Goal: Check status: Check status

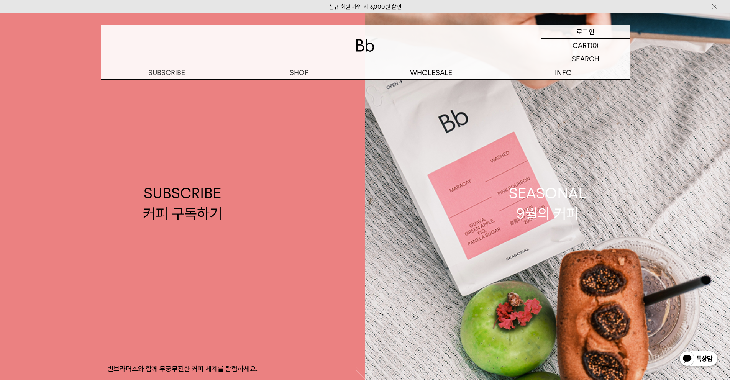
click at [598, 32] on div "LOGIN 로그인" at bounding box center [586, 31] width 88 height 13
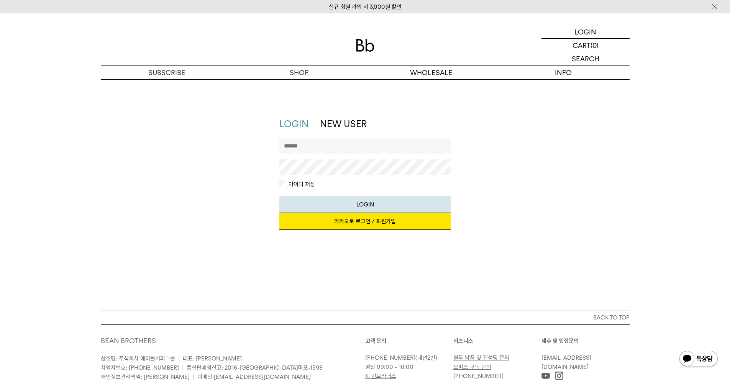
click at [384, 228] on link "카카오로 로그인 / 회원가입" at bounding box center [364, 221] width 171 height 17
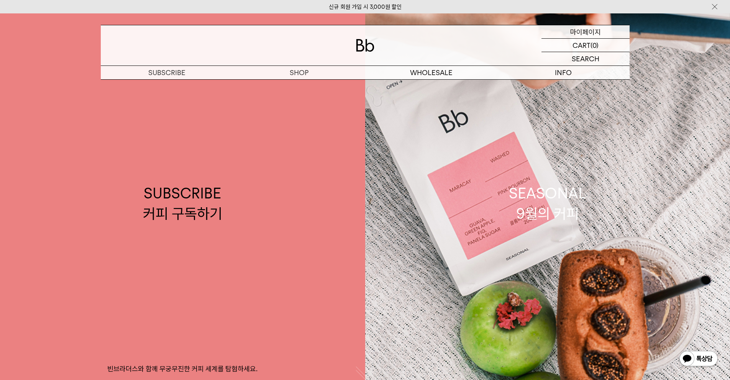
click at [589, 37] on p "마이페이지" at bounding box center [585, 31] width 31 height 13
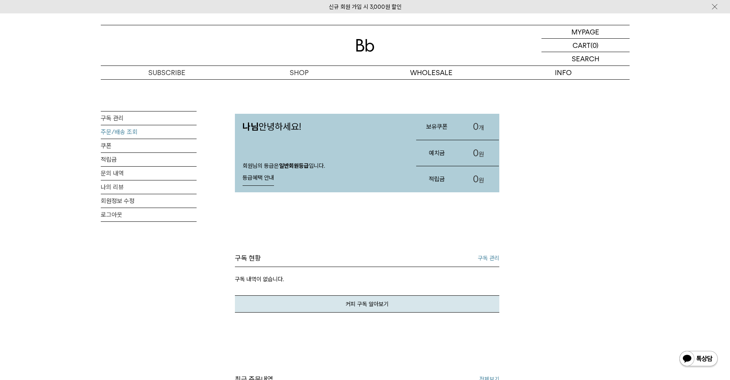
click at [121, 131] on link "주문/배송 조회" at bounding box center [149, 131] width 96 height 13
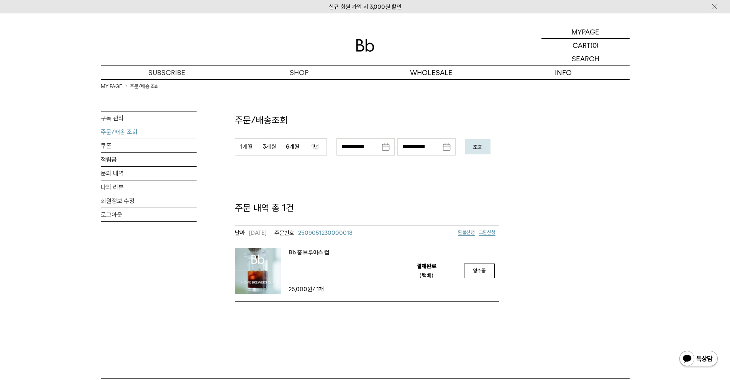
click at [249, 258] on img at bounding box center [258, 271] width 46 height 46
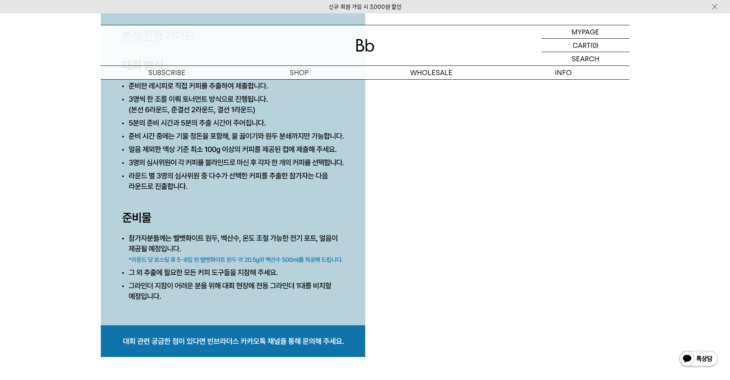
scroll to position [3499, 0]
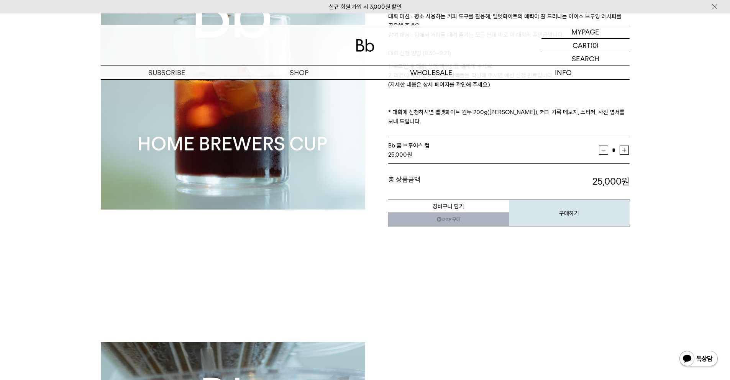
scroll to position [0, 0]
